Goal: Information Seeking & Learning: Learn about a topic

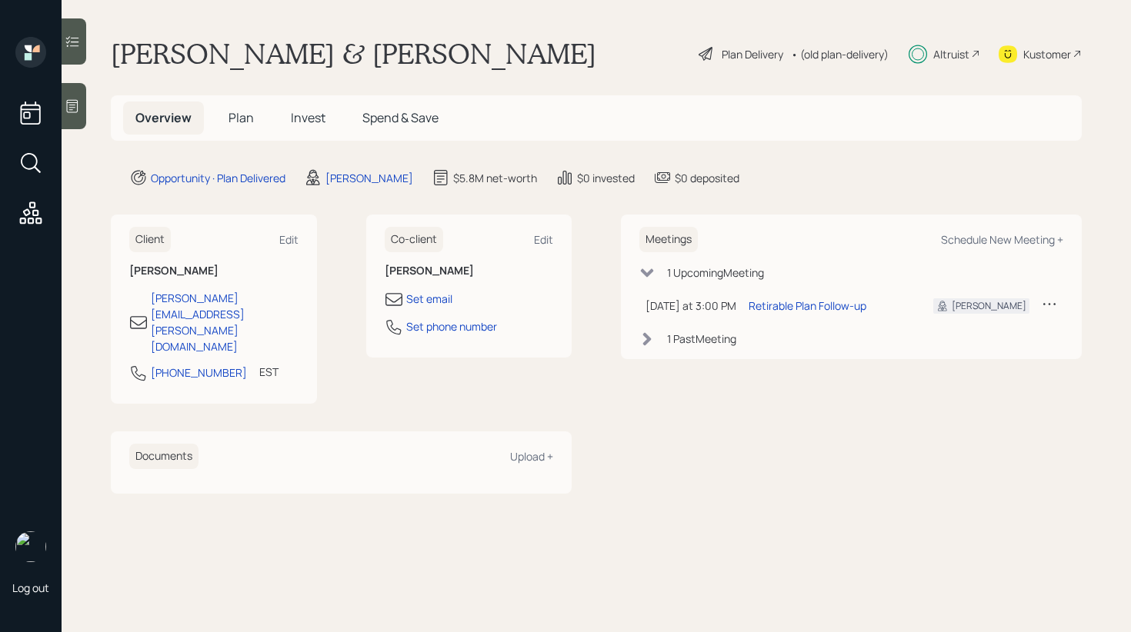
click at [338, 112] on div "Overview Plan Invest Spend & Save" at bounding box center [287, 118] width 328 height 33
click at [311, 117] on span "Invest" at bounding box center [308, 117] width 35 height 17
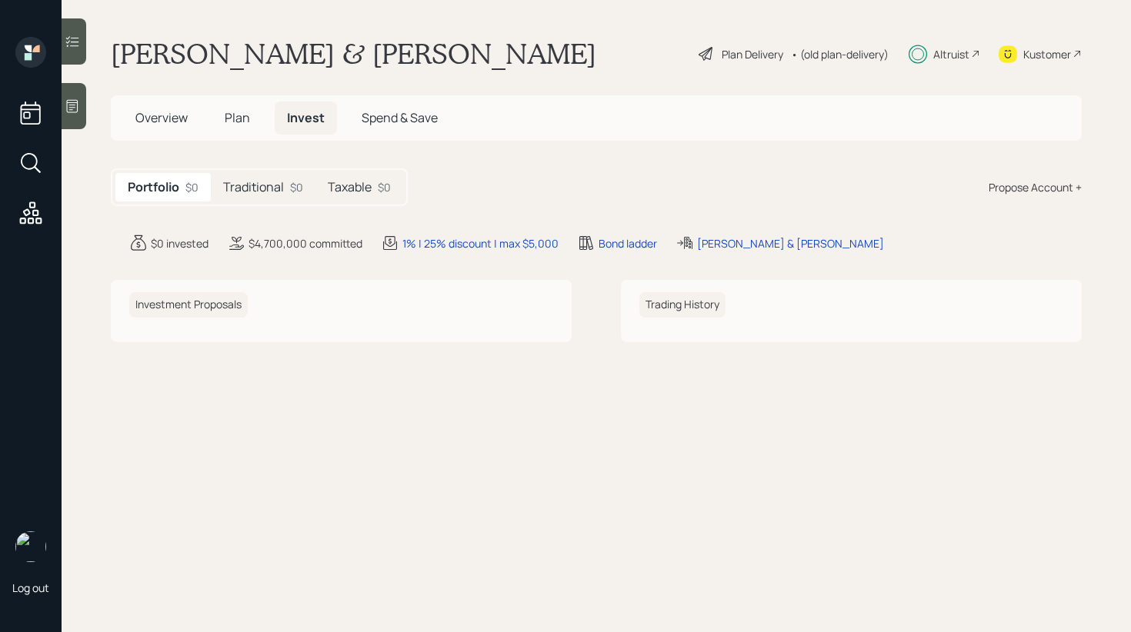
click at [268, 188] on h5 "Traditional" at bounding box center [253, 187] width 61 height 15
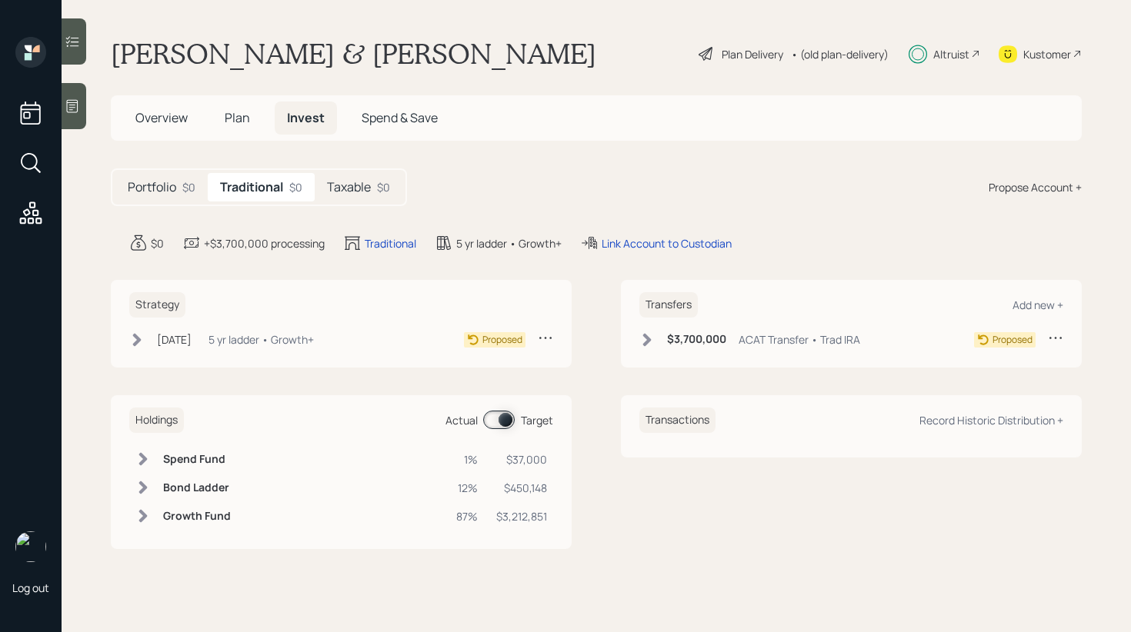
click at [375, 194] on div "Taxable $0" at bounding box center [359, 187] width 88 height 28
click at [246, 185] on h5 "Traditional" at bounding box center [250, 187] width 61 height 15
click at [168, 195] on h5 "Portfolio" at bounding box center [152, 187] width 48 height 15
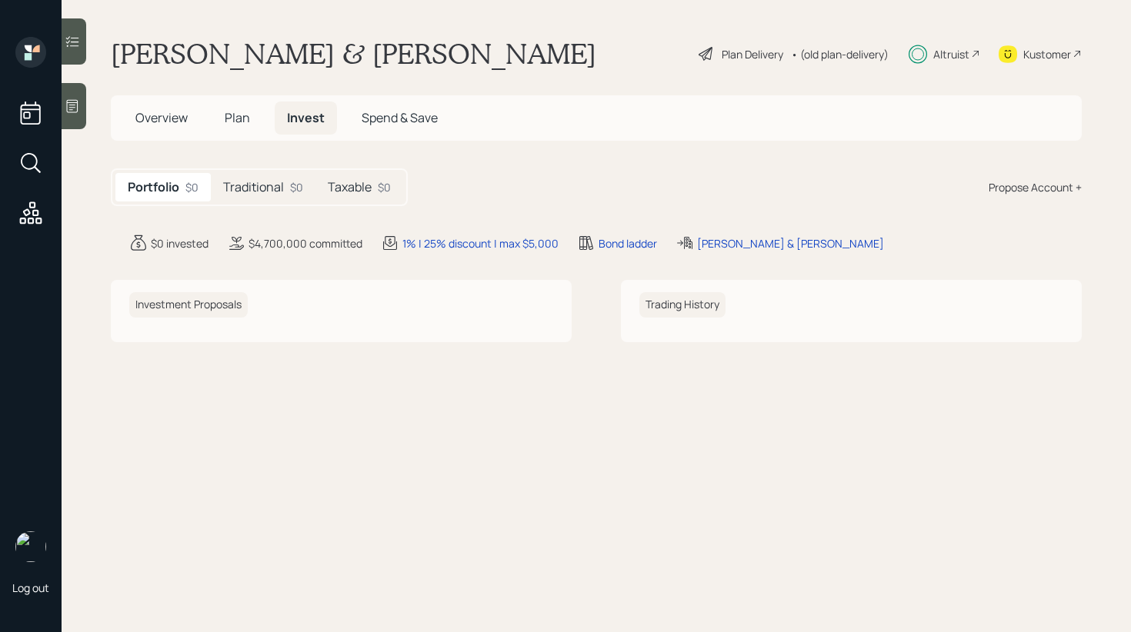
click at [288, 243] on div "$4,700,000 committed" at bounding box center [305, 243] width 114 height 16
click at [62, 109] on div at bounding box center [74, 106] width 25 height 46
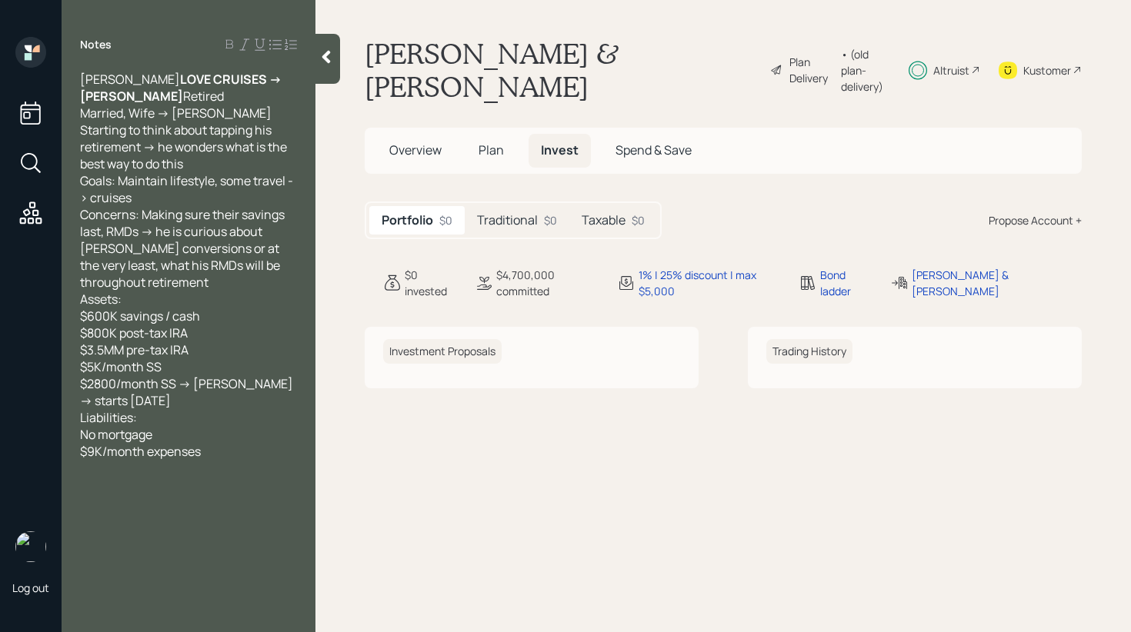
click at [1041, 63] on div "Kustomer" at bounding box center [1047, 70] width 48 height 16
click at [331, 54] on icon at bounding box center [325, 56] width 15 height 15
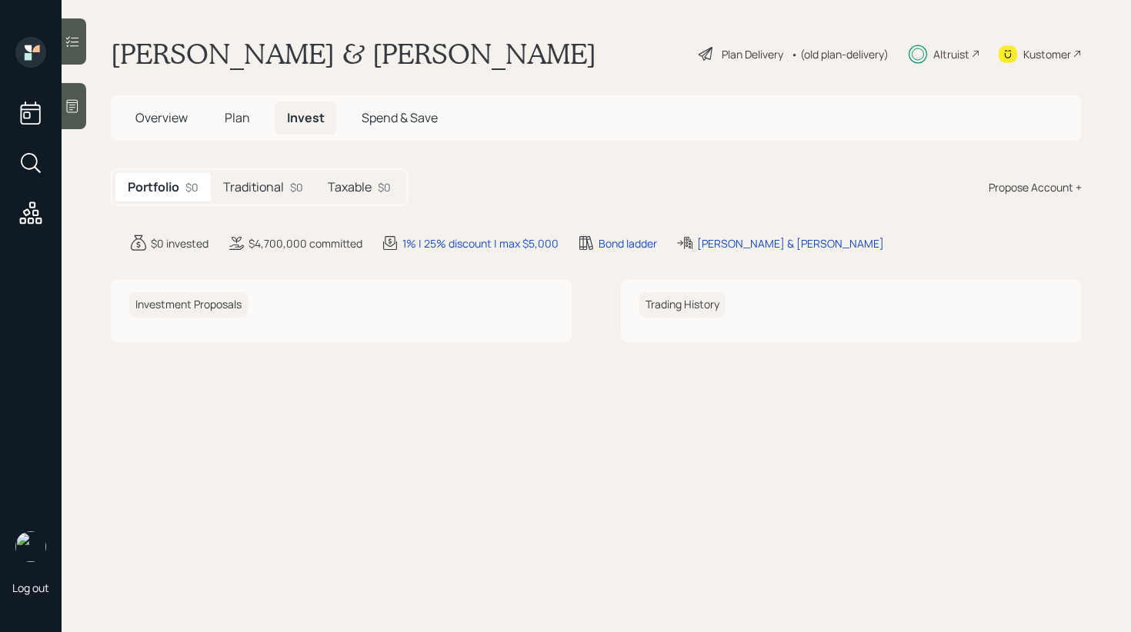
click at [224, 126] on h5 "Plan" at bounding box center [237, 118] width 50 height 33
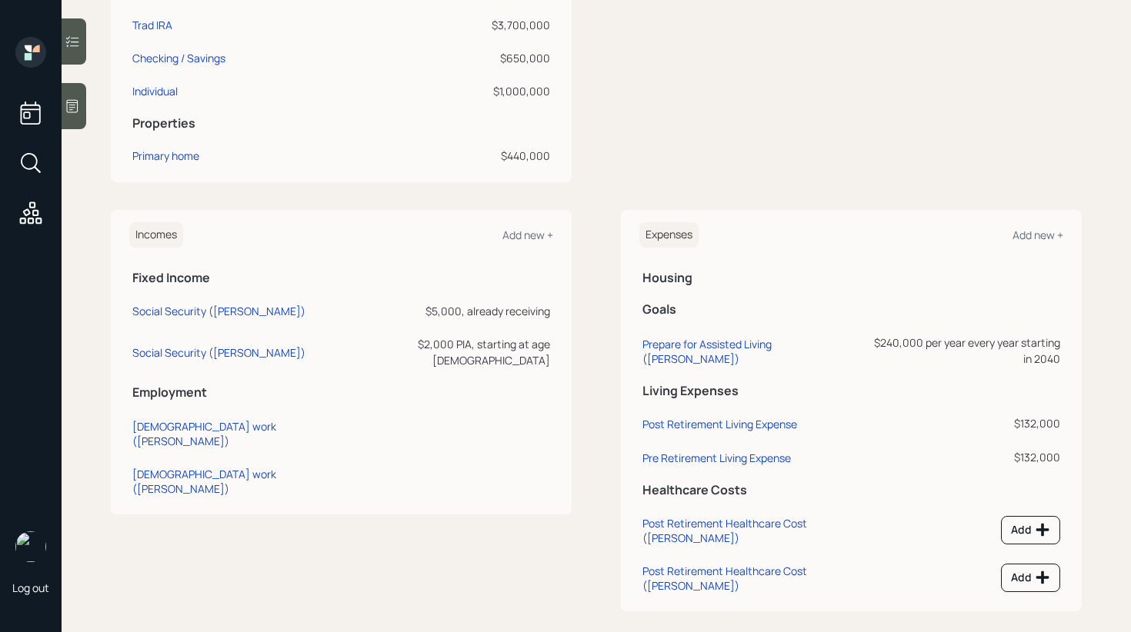
scroll to position [486, 0]
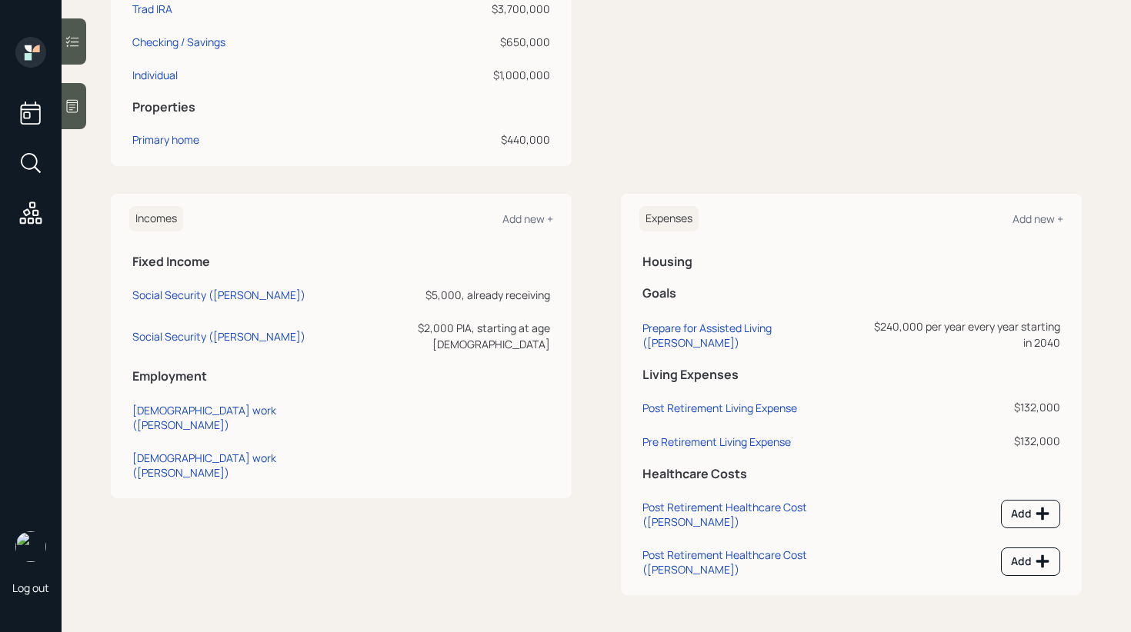
click at [78, 96] on div at bounding box center [74, 106] width 25 height 46
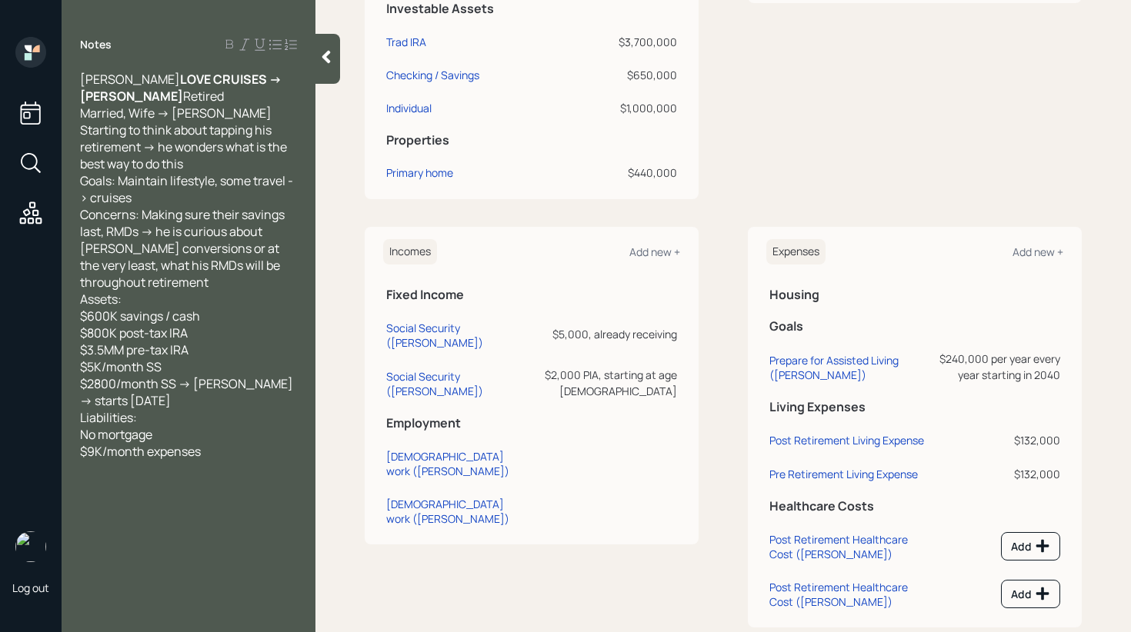
scroll to position [518, 0]
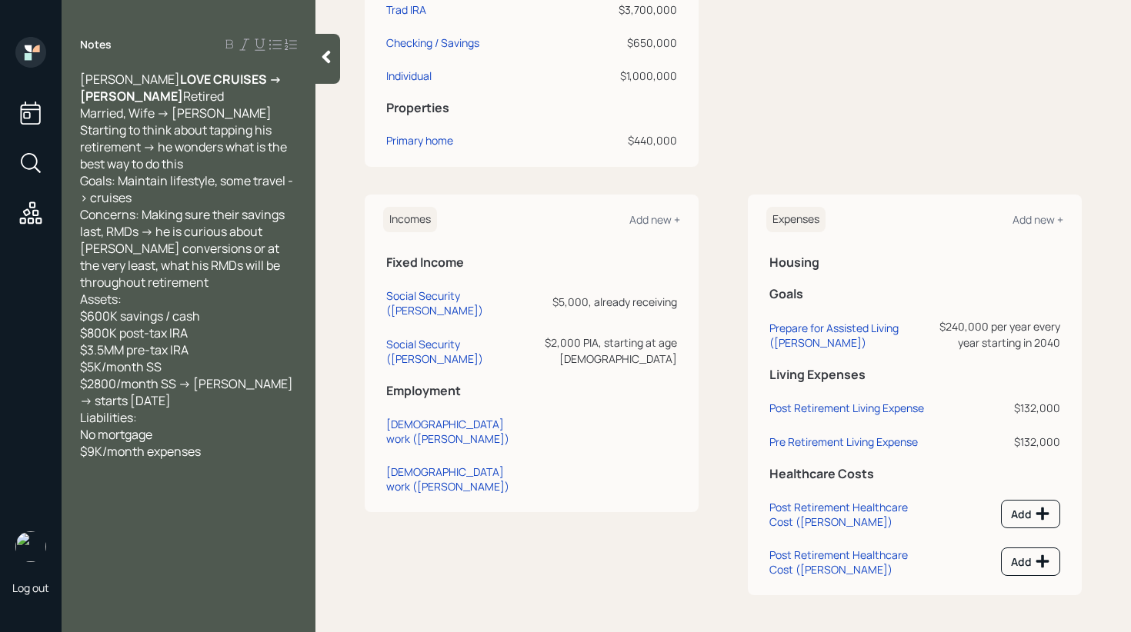
click at [325, 55] on icon at bounding box center [326, 57] width 8 height 13
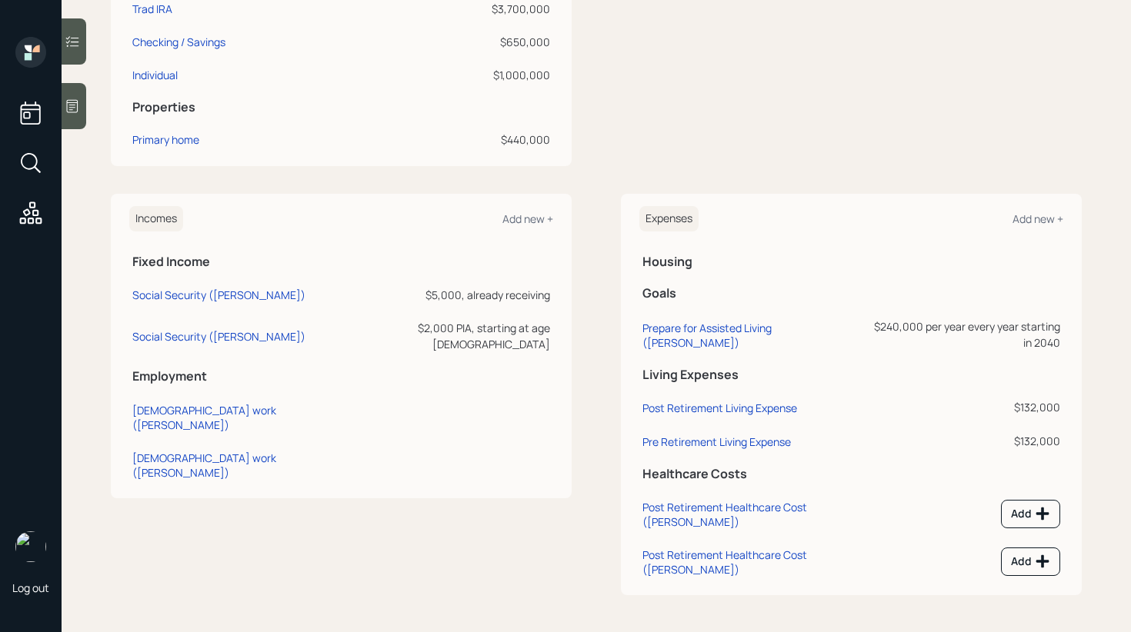
scroll to position [0, 0]
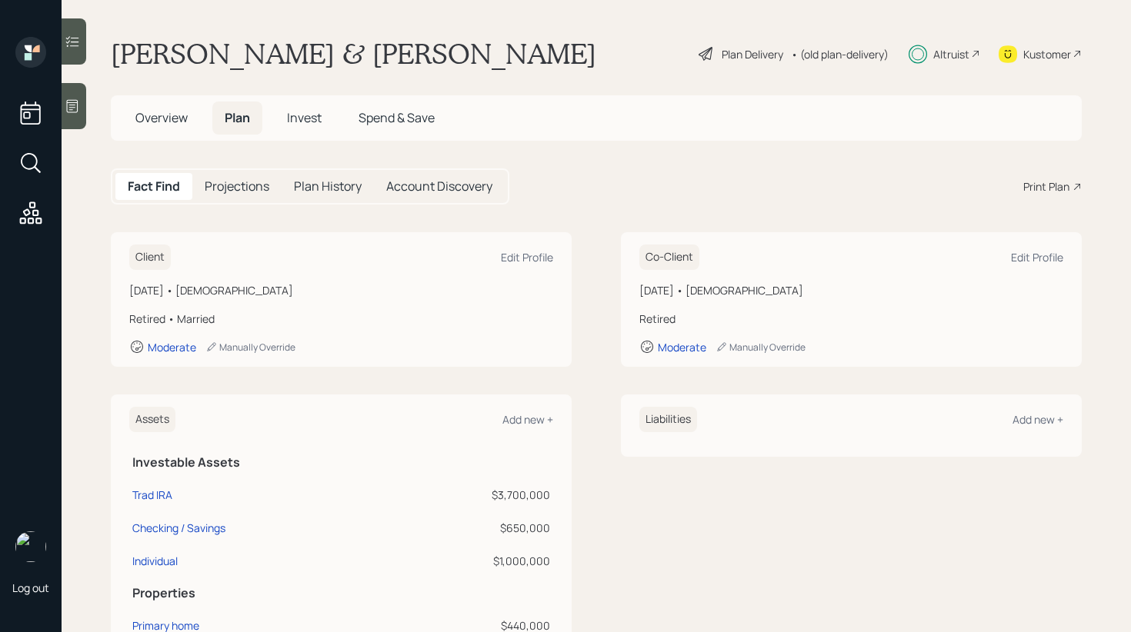
click at [296, 125] on span "Invest" at bounding box center [304, 117] width 35 height 17
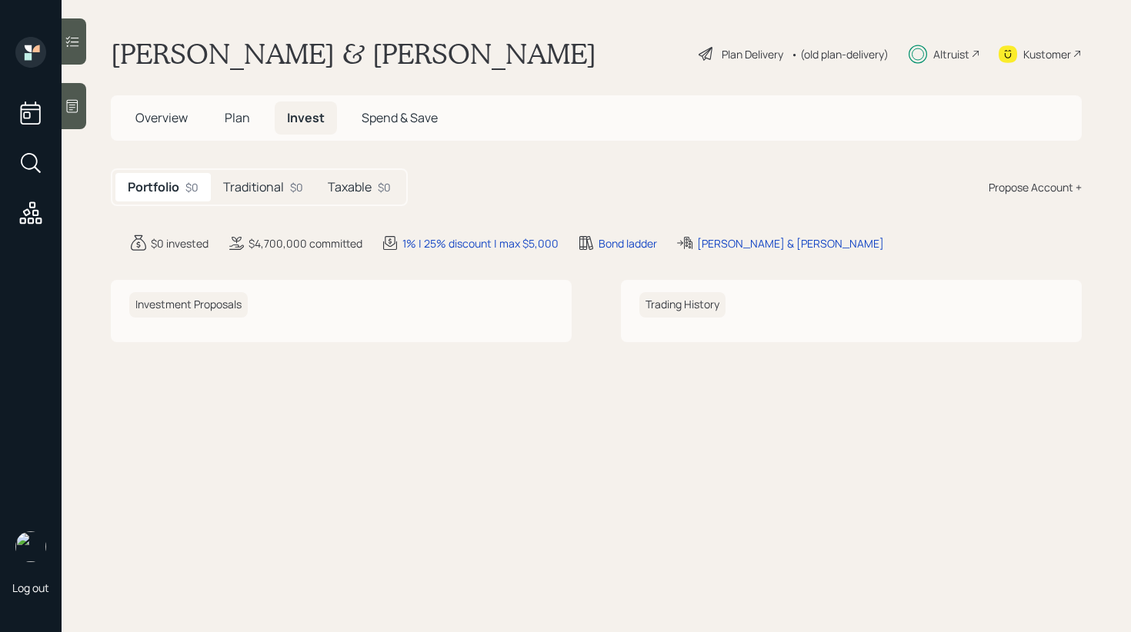
click at [288, 187] on div "Traditional $0" at bounding box center [263, 187] width 105 height 28
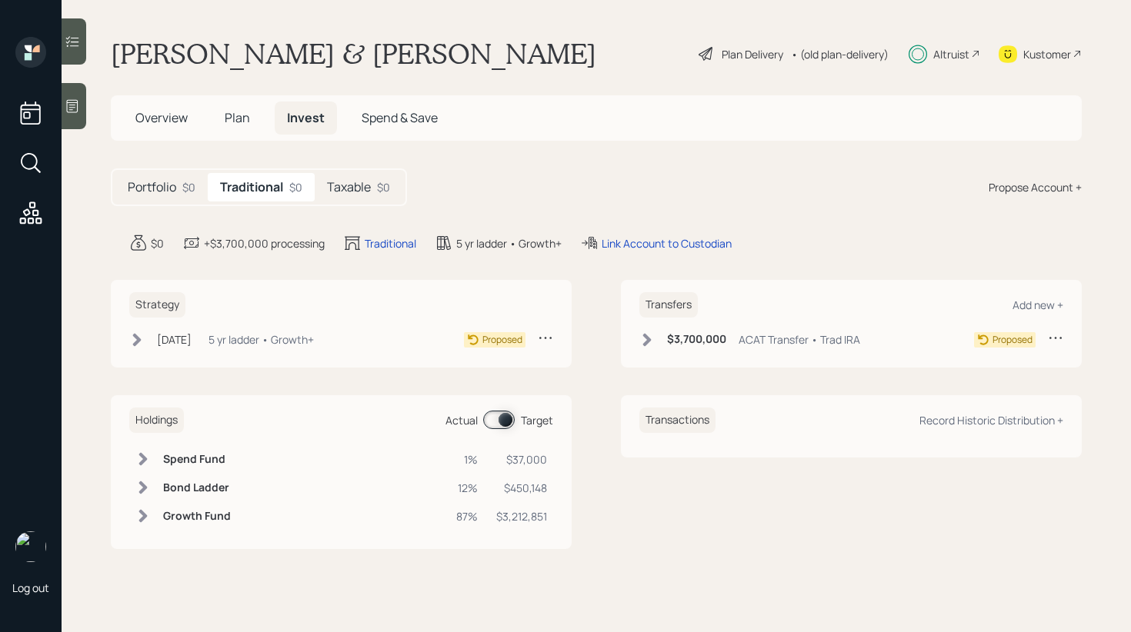
click at [361, 187] on h5 "Taxable" at bounding box center [349, 187] width 44 height 15
click at [278, 188] on h5 "Traditional" at bounding box center [250, 187] width 61 height 15
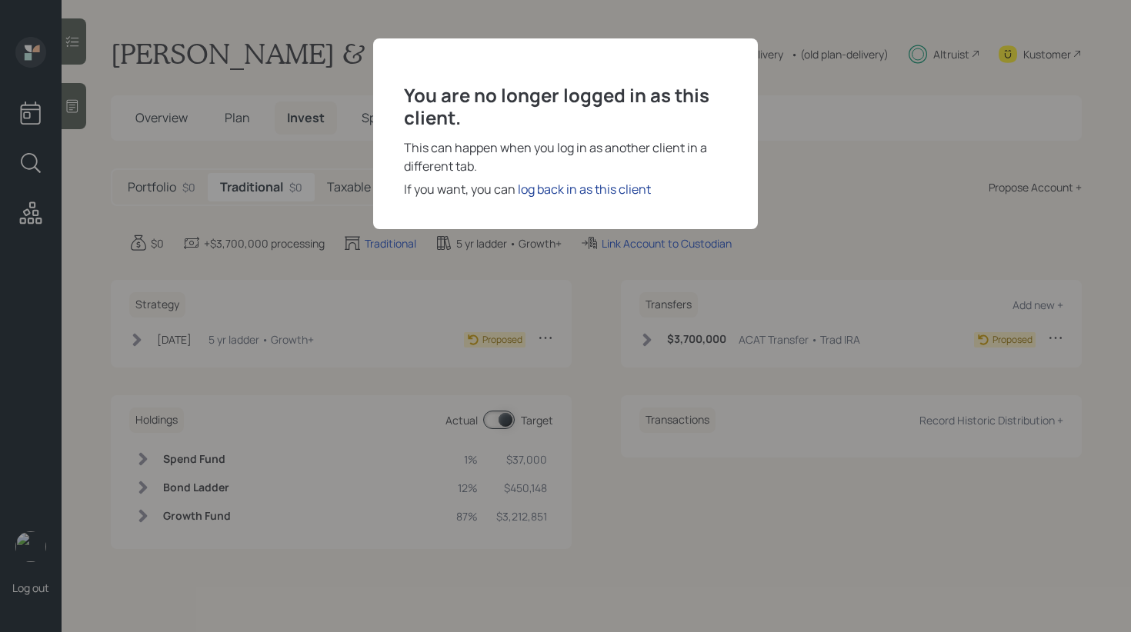
click at [569, 191] on div "log back in as this client" at bounding box center [584, 189] width 133 height 18
